Goal: Information Seeking & Learning: Find specific fact

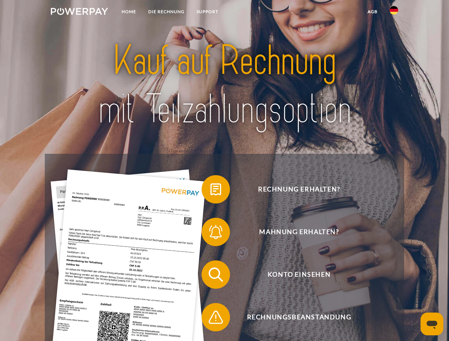
click at [79, 12] on img at bounding box center [79, 11] width 57 height 7
click at [394, 12] on img at bounding box center [393, 10] width 9 height 9
click at [372, 12] on link "agb" at bounding box center [372, 11] width 22 height 13
click at [210, 191] on span at bounding box center [205, 190] width 36 height 36
click at [210, 233] on span at bounding box center [205, 232] width 36 height 36
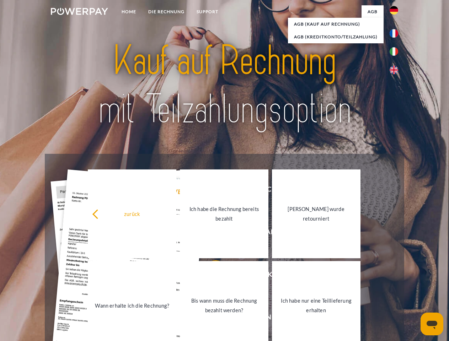
click at [210, 276] on link "Bis wann muss die Rechnung bezahlt werden?" at bounding box center [224, 305] width 88 height 89
click at [210, 319] on link "Bis wann muss die Rechnung bezahlt werden?" at bounding box center [224, 305] width 88 height 89
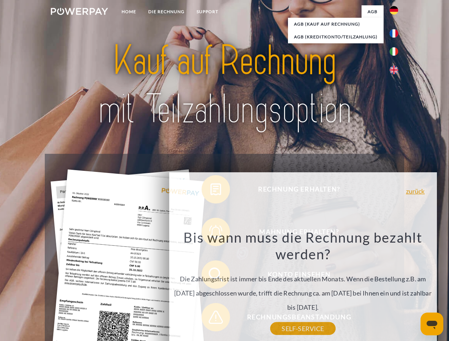
click at [432, 324] on icon "Messaging-Fenster öffnen" at bounding box center [431, 325] width 11 height 9
